Goal: Check status: Check status

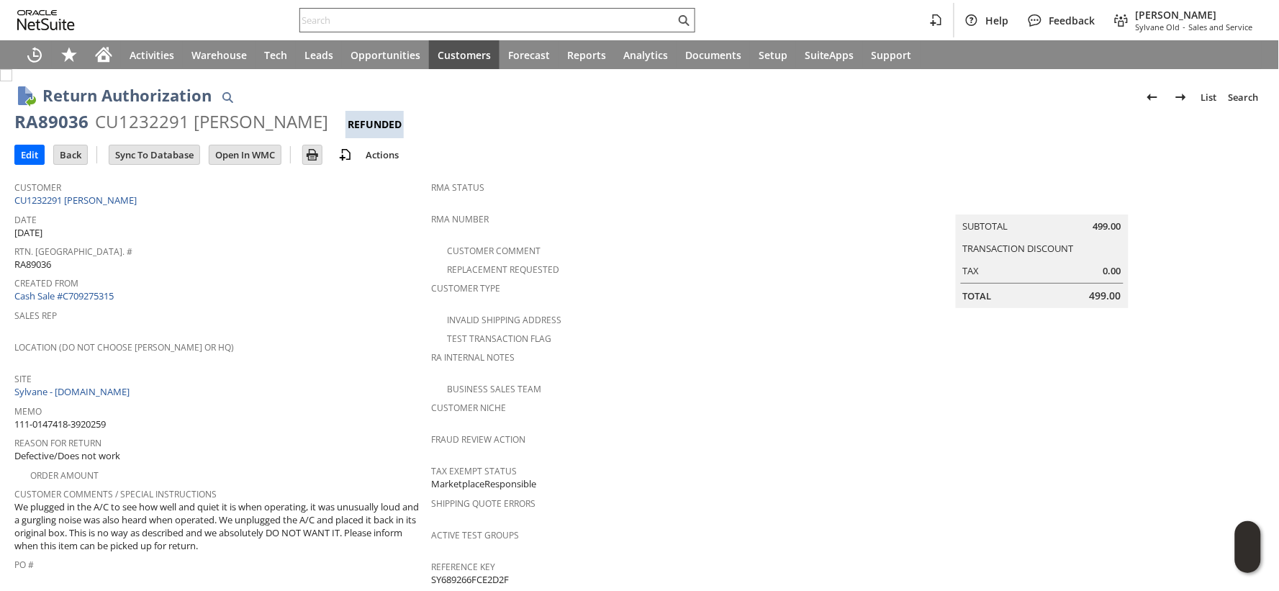
click at [347, 25] on input "text" at bounding box center [487, 20] width 375 height 17
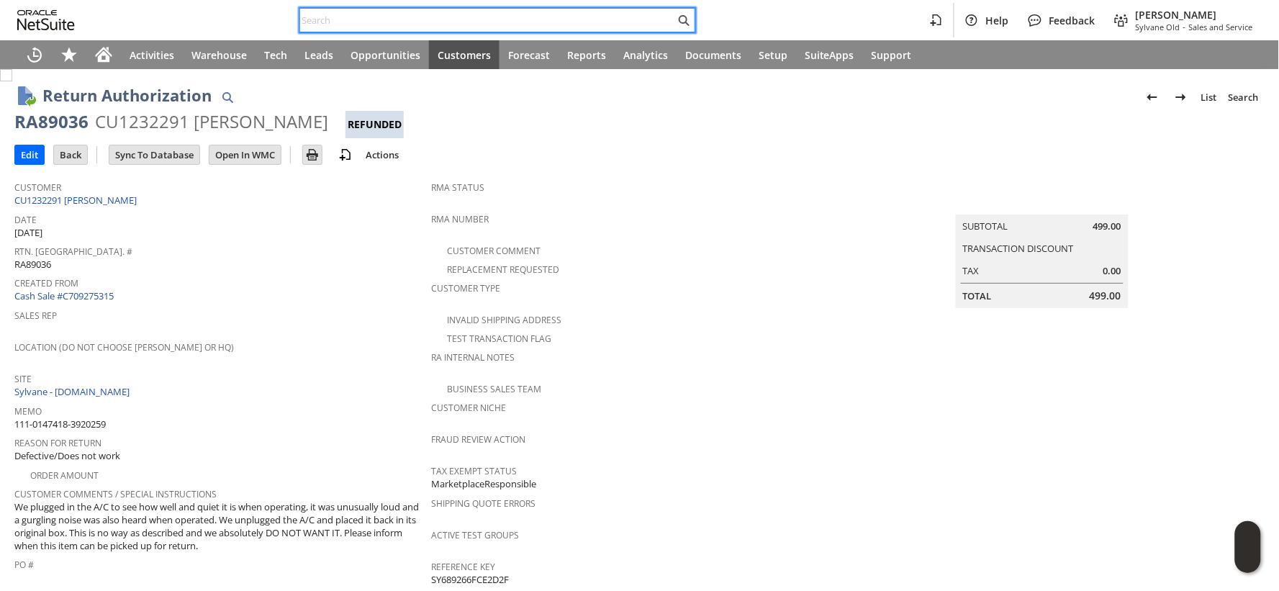
paste input "111-2020691-7744262"
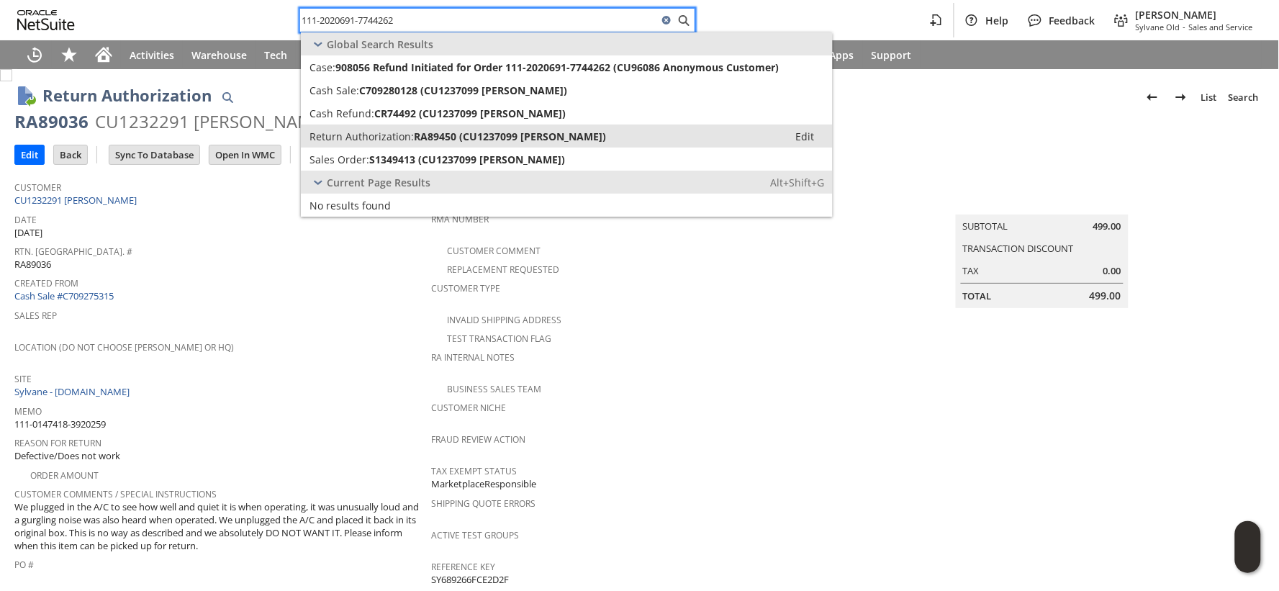
type input "111-2020691-7744262"
click at [366, 130] on span "Return Authorization:" at bounding box center [361, 137] width 104 height 14
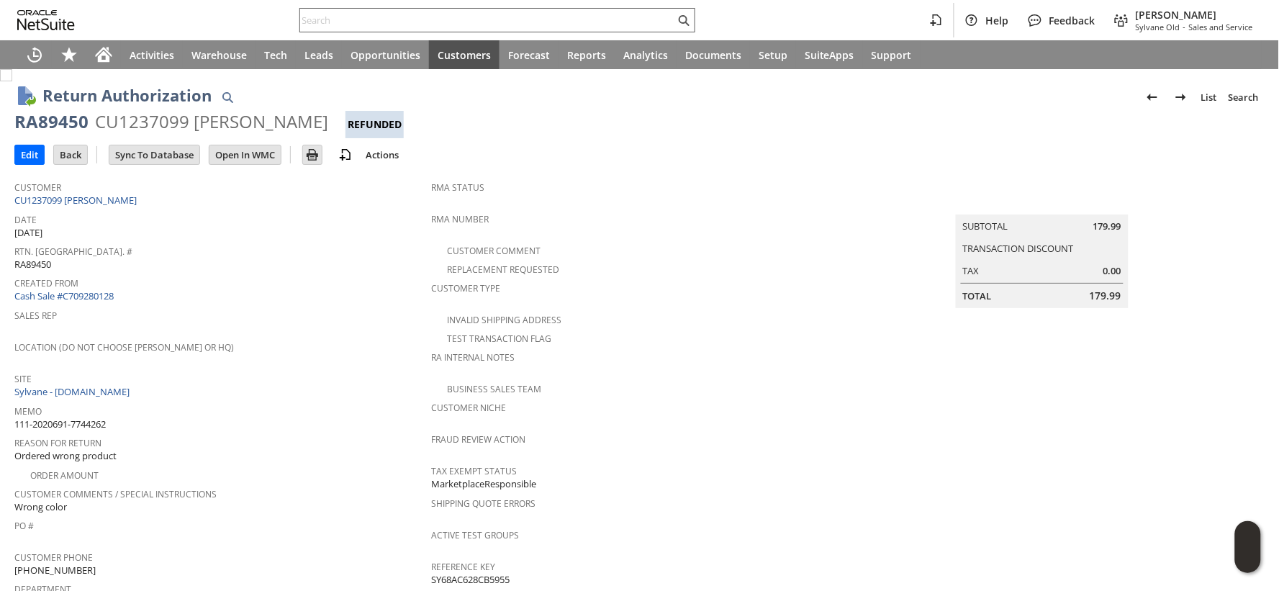
click at [356, 18] on input "text" at bounding box center [487, 20] width 375 height 17
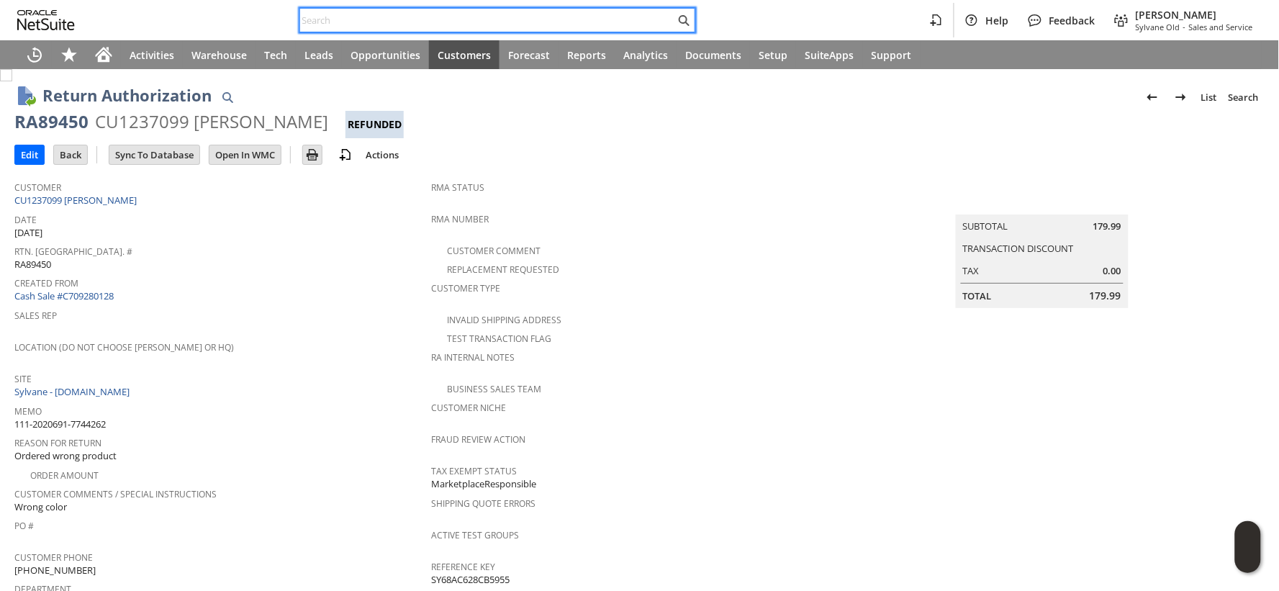
paste input "111-6837173-0435444"
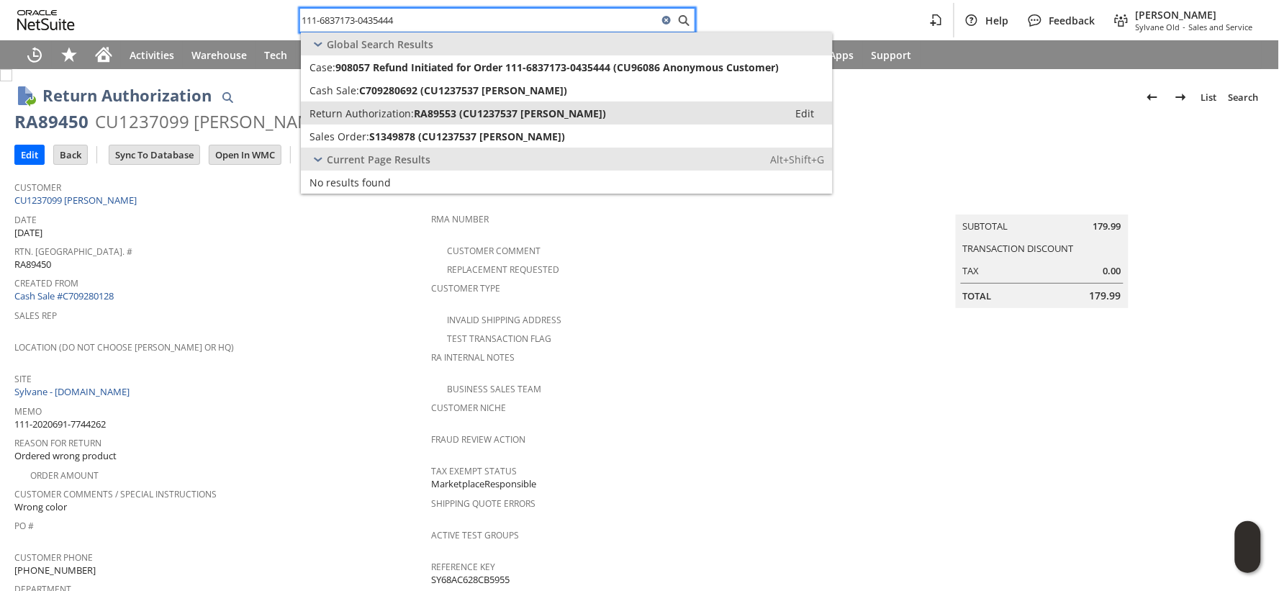
type input "111-6837173-0435444"
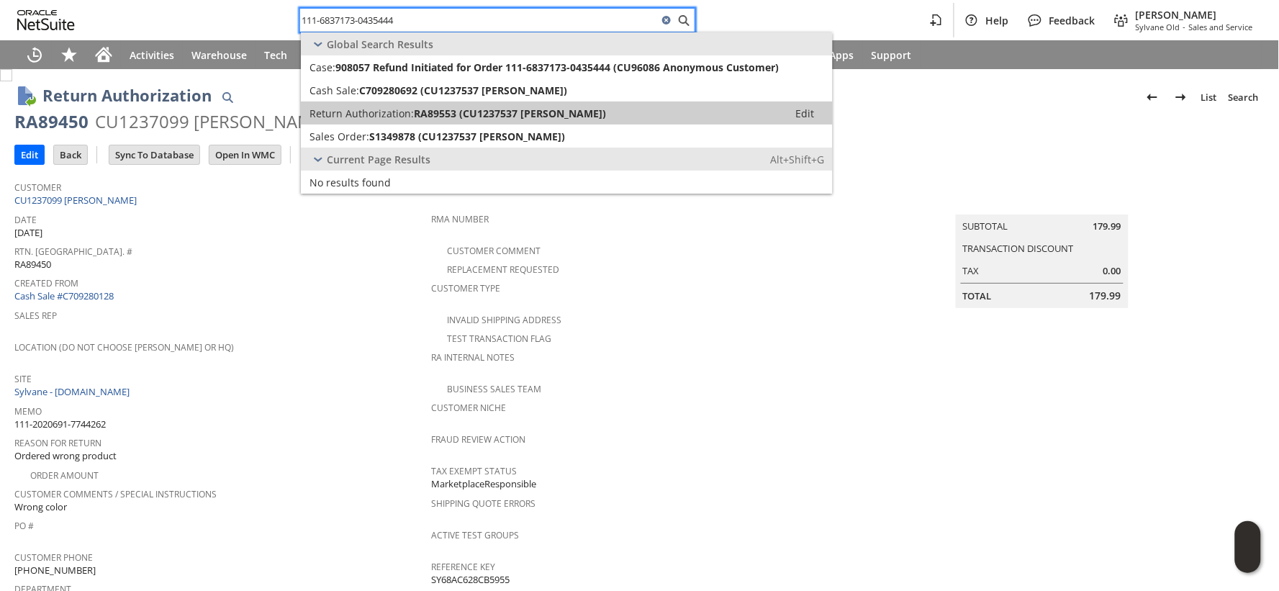
click at [367, 112] on span "Return Authorization:" at bounding box center [361, 114] width 104 height 14
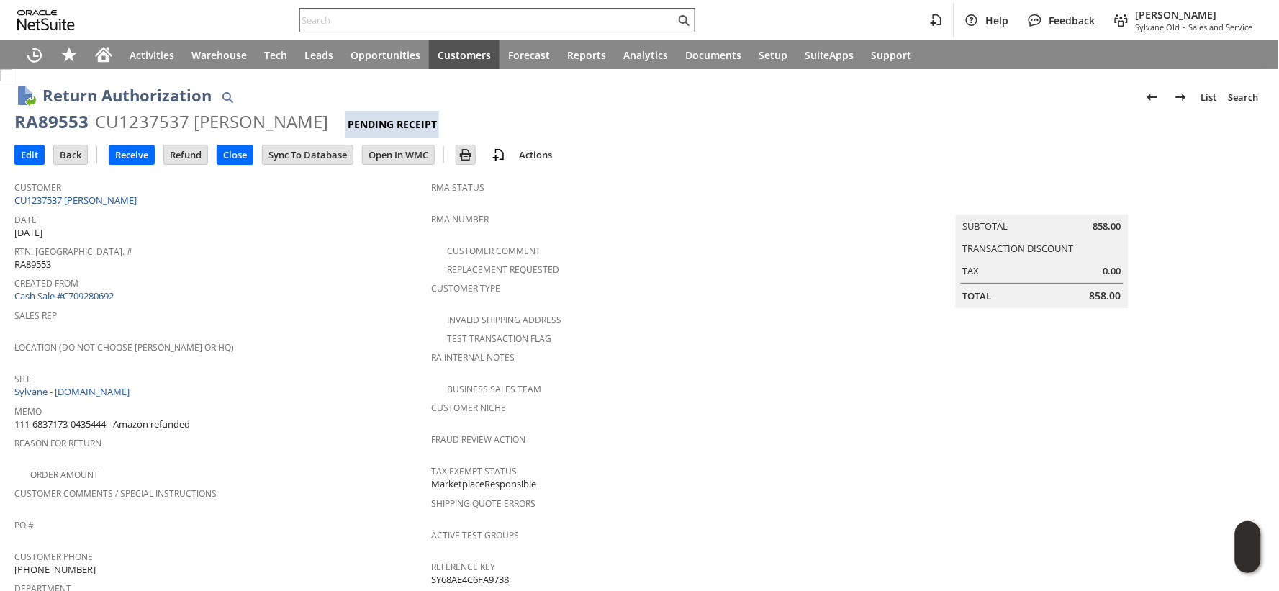
click at [333, 16] on input "text" at bounding box center [487, 20] width 375 height 17
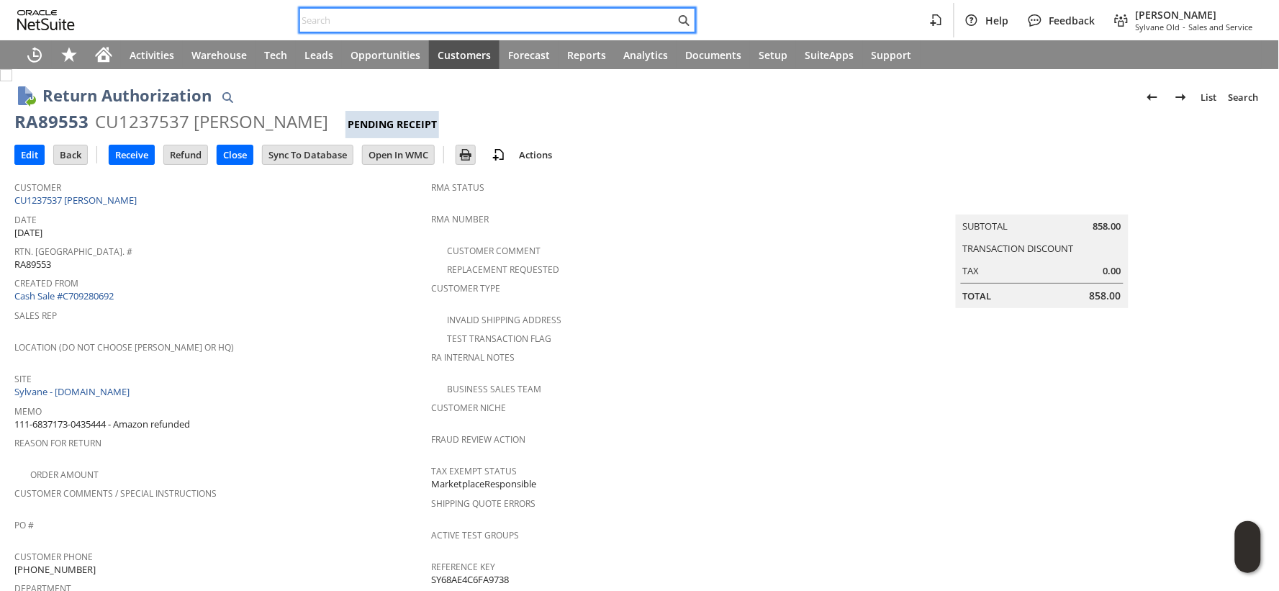
paste input "200013674124315"
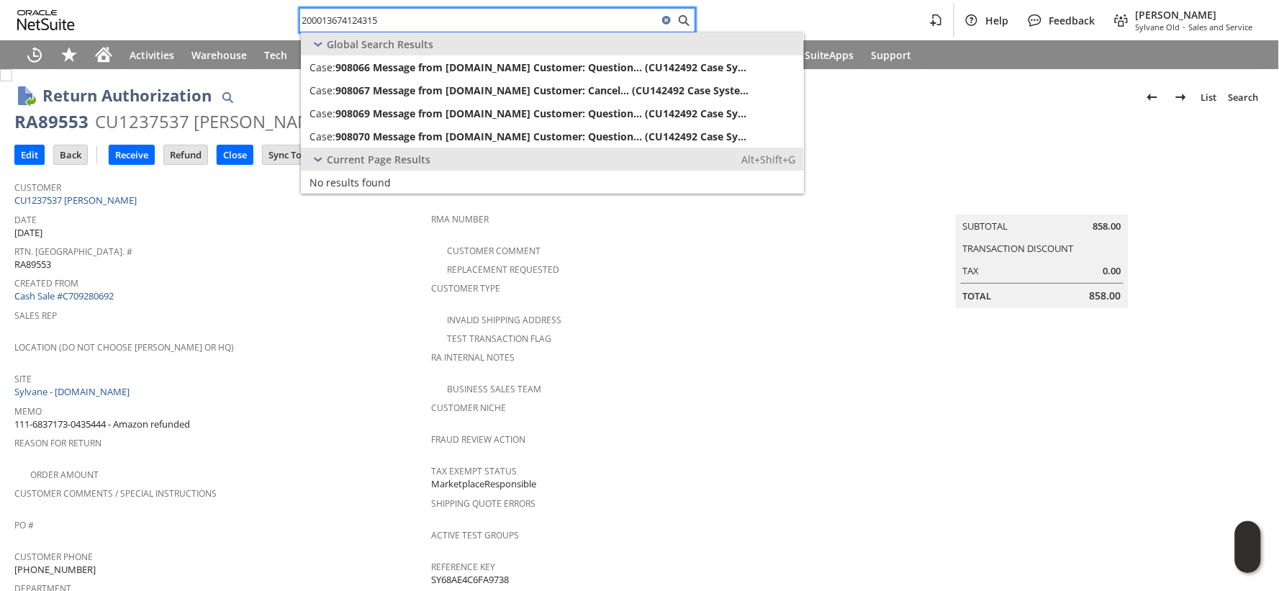
type input "200013674124315"
